Goal: Use online tool/utility: Utilize a website feature to perform a specific function

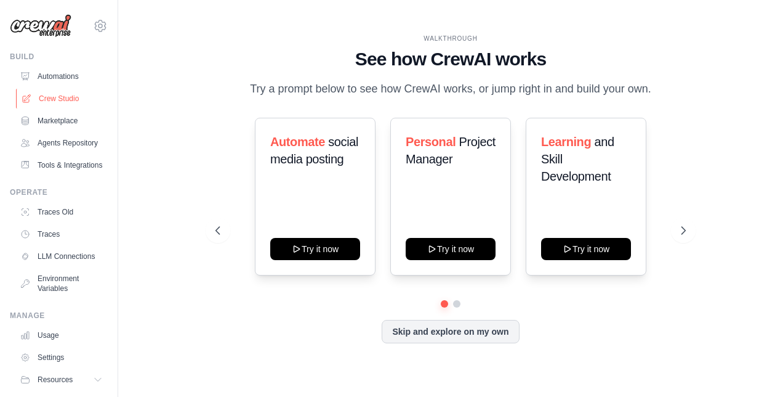
click at [47, 101] on link "Crew Studio" at bounding box center [62, 99] width 93 height 20
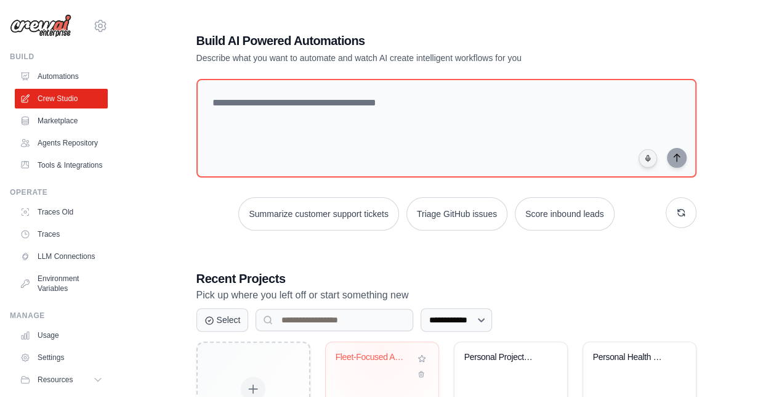
click at [382, 352] on div "Fleet-Focused Automotive Newsletter..." at bounding box center [373, 357] width 75 height 11
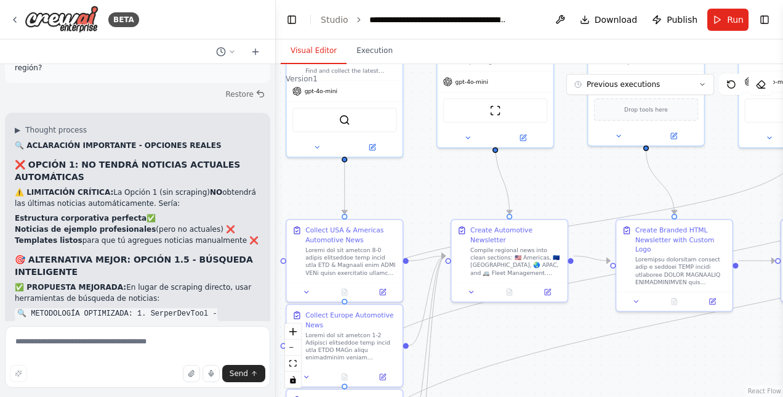
scroll to position [25080, 0]
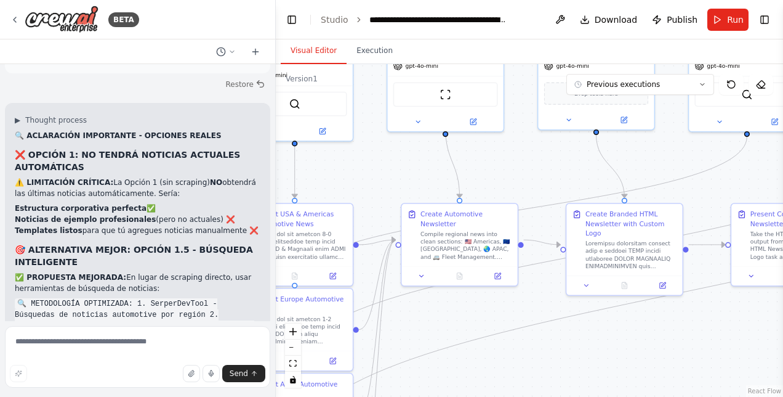
drag, startPoint x: 491, startPoint y: 298, endPoint x: 358, endPoint y: 158, distance: 193.0
click at [358, 158] on div ".deletable-edge-delete-btn { width: 20px; height: 20px; border: 0px solid #ffff…" at bounding box center [530, 230] width 508 height 333
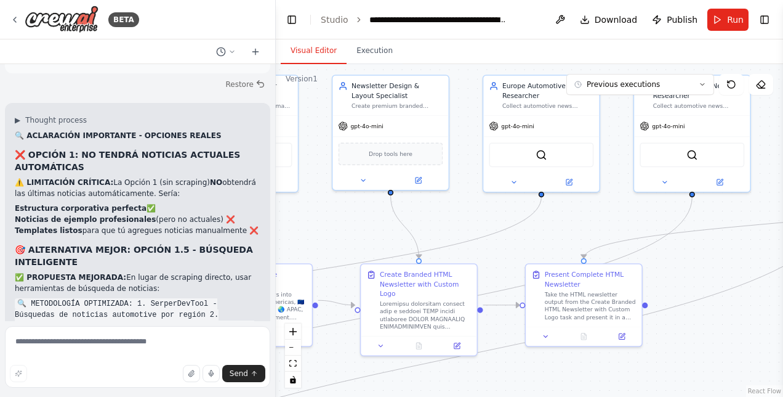
drag, startPoint x: 529, startPoint y: 181, endPoint x: 326, endPoint y: 244, distance: 212.7
click at [326, 244] on div ".deletable-edge-delete-btn { width: 20px; height: 20px; border: 0px solid #ffff…" at bounding box center [530, 230] width 508 height 333
